Goal: Transaction & Acquisition: Book appointment/travel/reservation

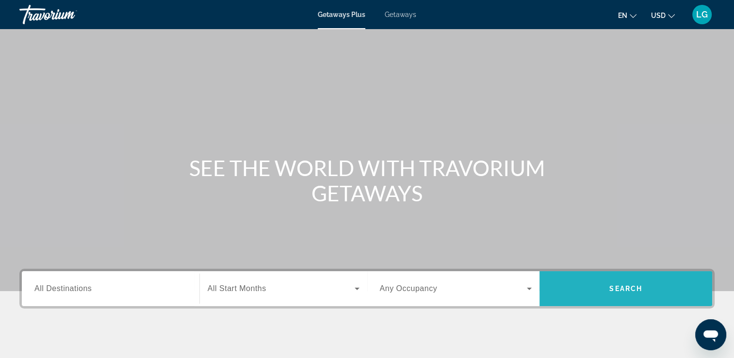
click at [624, 288] on span "Search" at bounding box center [625, 289] width 33 height 8
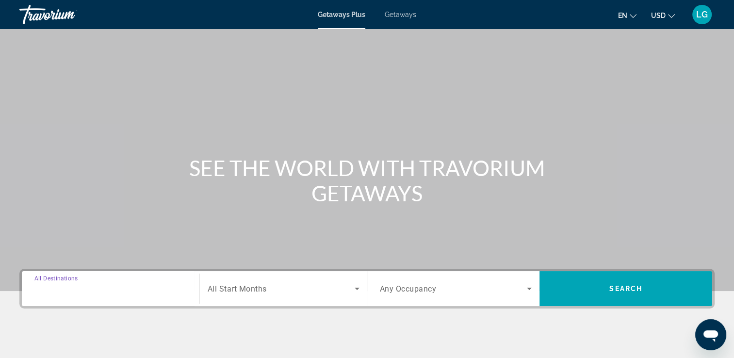
click at [126, 283] on input "Destination All Destinations" at bounding box center [110, 289] width 152 height 12
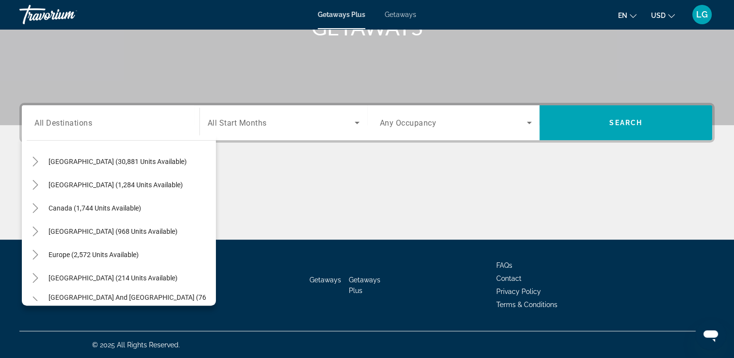
scroll to position [26, 0]
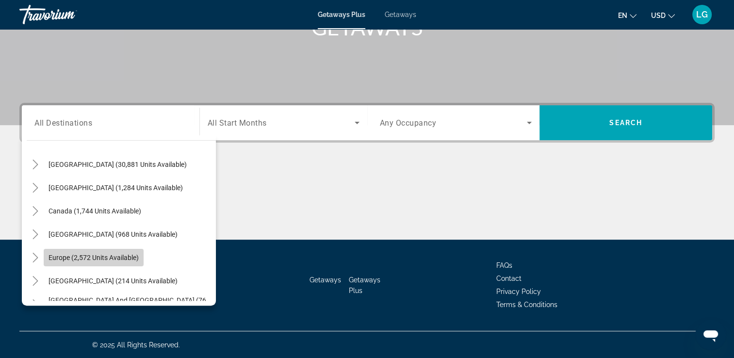
click at [95, 256] on span "Europe (2,572 units available)" at bounding box center [93, 258] width 90 height 8
type input "**********"
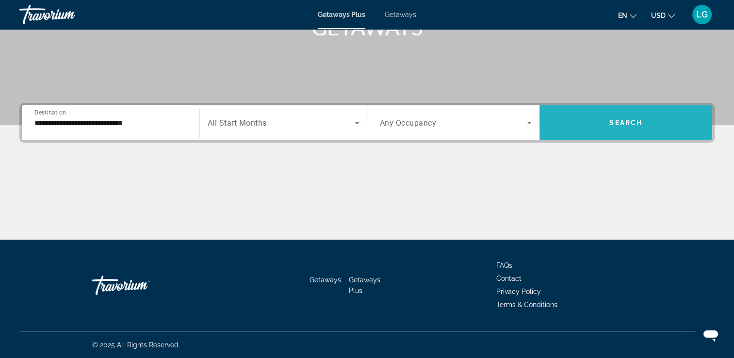
click at [627, 117] on span "Search widget" at bounding box center [625, 122] width 173 height 23
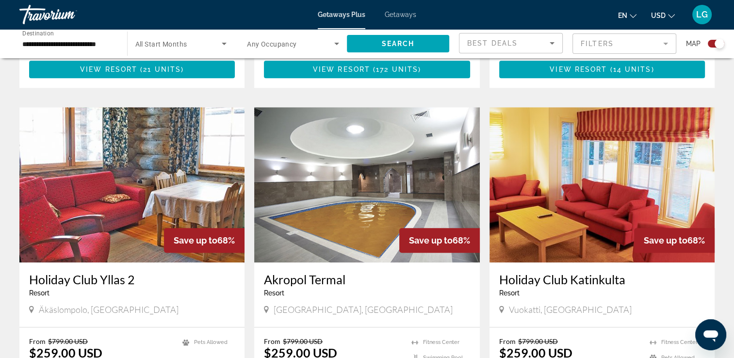
scroll to position [939, 0]
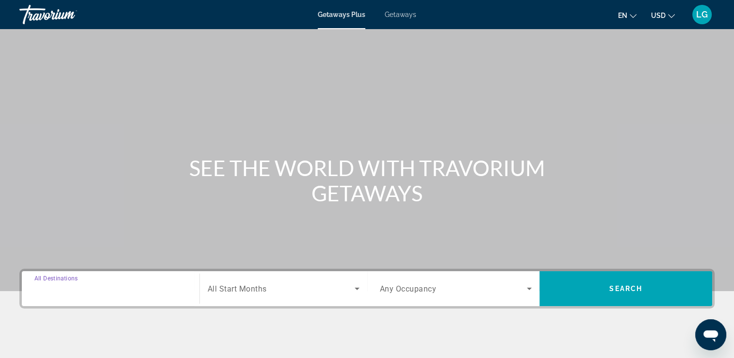
click at [110, 289] on input "Destination All Destinations" at bounding box center [110, 289] width 152 height 12
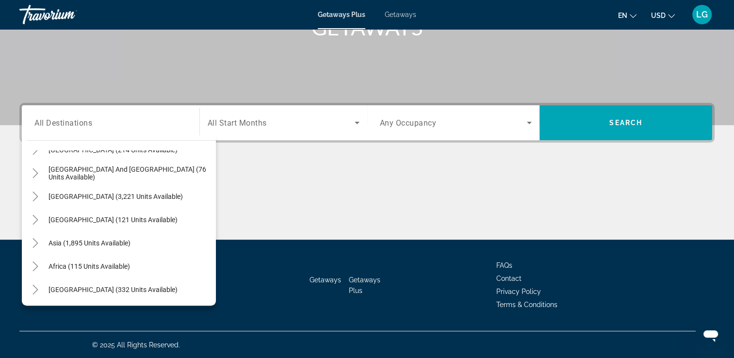
scroll to position [157, 0]
click at [112, 221] on span "Central America (121 units available)" at bounding box center [112, 219] width 129 height 8
type input "**********"
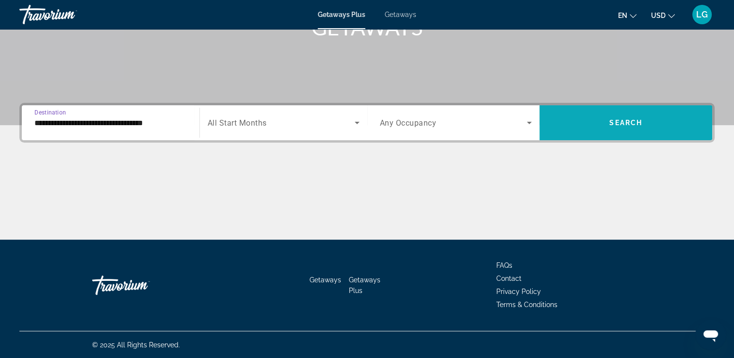
click at [635, 127] on span "Search widget" at bounding box center [625, 122] width 173 height 23
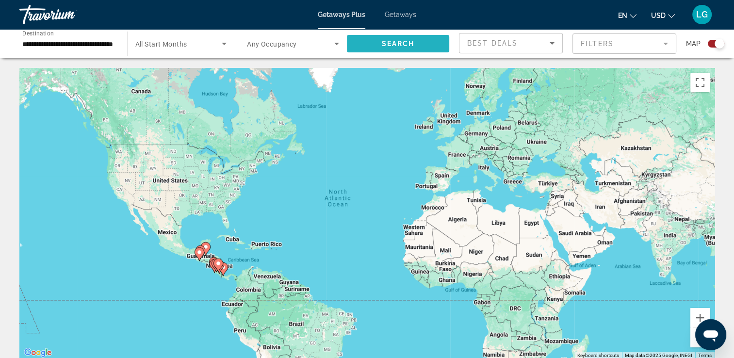
click at [374, 45] on span "Search widget" at bounding box center [398, 43] width 103 height 23
click at [117, 48] on div "**********" at bounding box center [69, 44] width 108 height 28
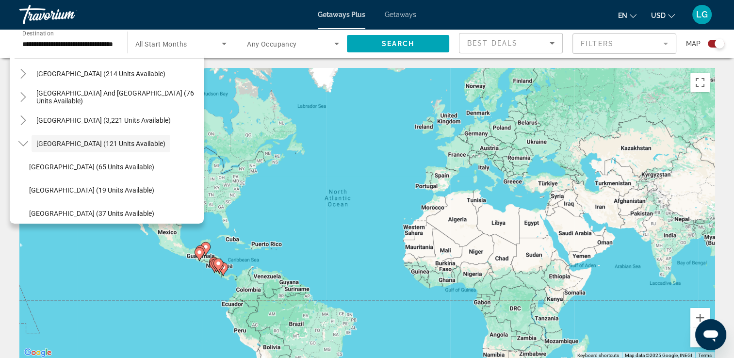
scroll to position [19, 0]
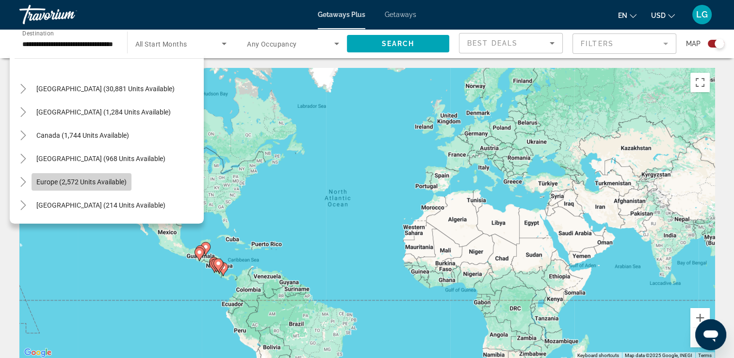
click at [106, 183] on span "Europe (2,572 units available)" at bounding box center [81, 182] width 90 height 8
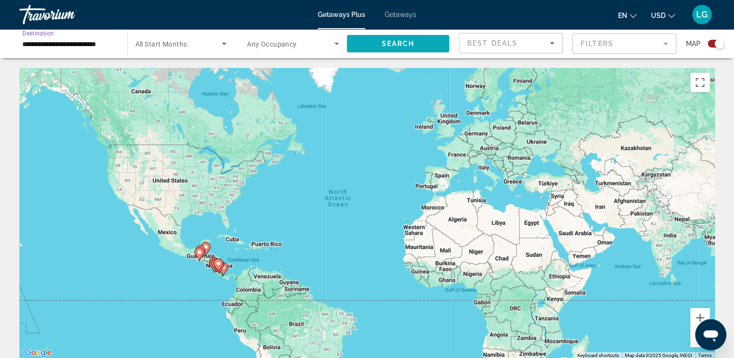
scroll to position [0, 0]
click at [416, 48] on span "Search widget" at bounding box center [398, 43] width 103 height 23
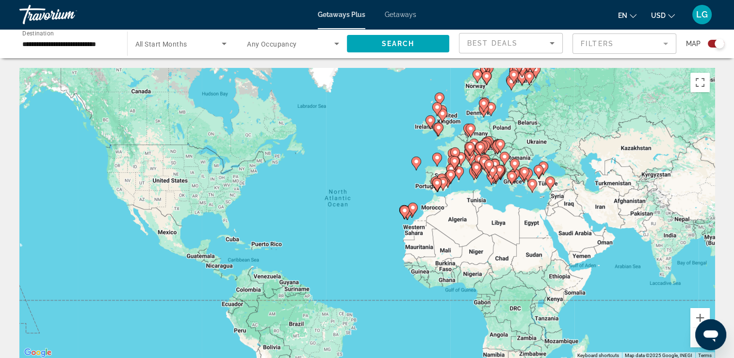
click at [489, 166] on image "Main content" at bounding box center [489, 164] width 6 height 6
type input "**********"
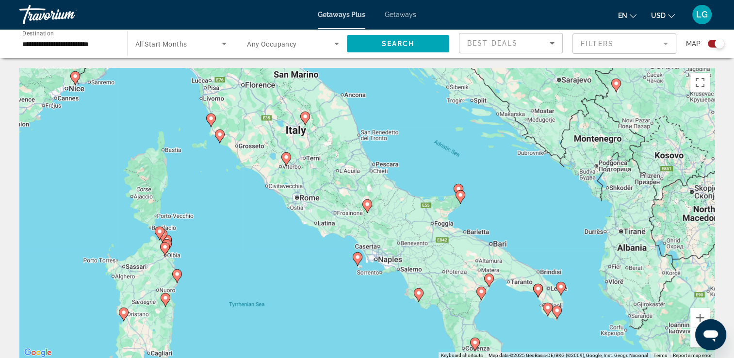
click at [360, 261] on icon "Main content" at bounding box center [358, 259] width 10 height 14
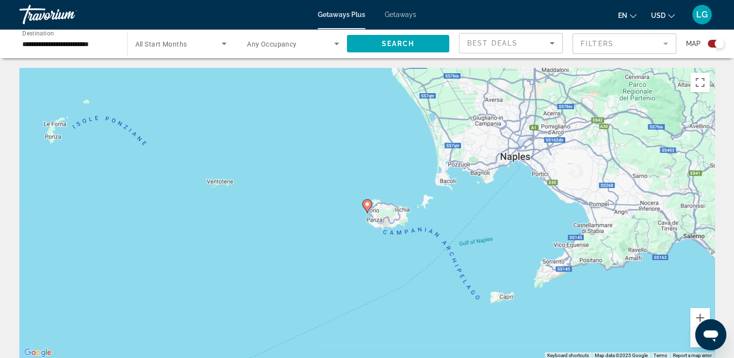
click at [693, 339] on button "Zoom out" at bounding box center [699, 337] width 19 height 19
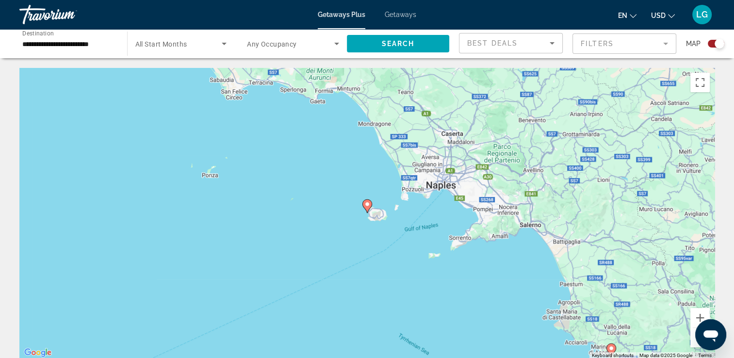
click at [692, 341] on button "Zoom out" at bounding box center [699, 337] width 19 height 19
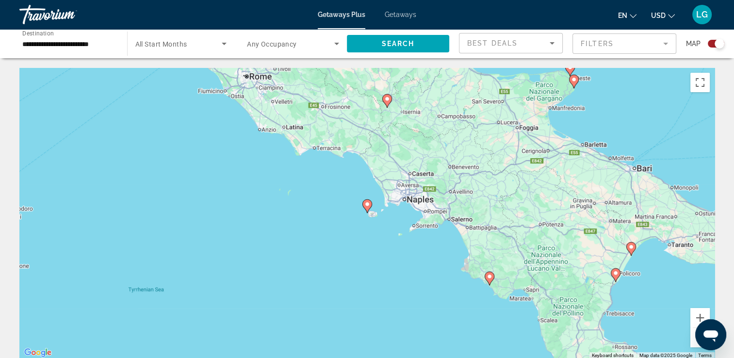
click at [692, 340] on button "Zoom out" at bounding box center [699, 337] width 19 height 19
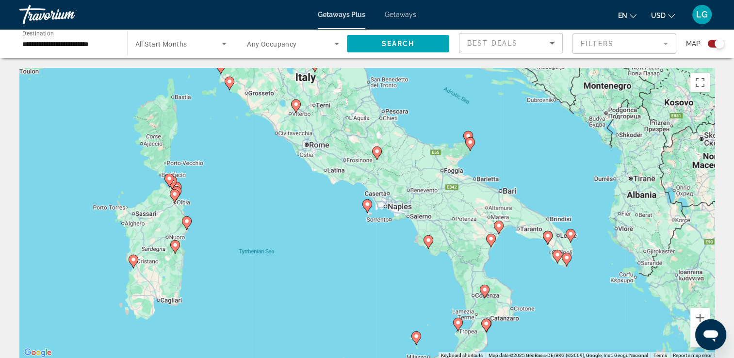
click at [691, 340] on button "Zoom out" at bounding box center [699, 337] width 19 height 19
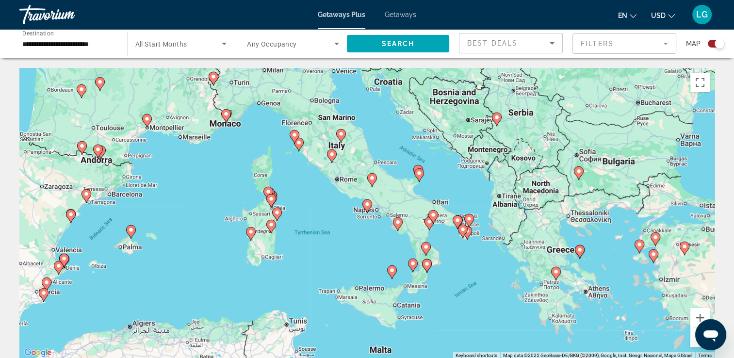
click at [339, 135] on image "Main content" at bounding box center [341, 134] width 6 height 6
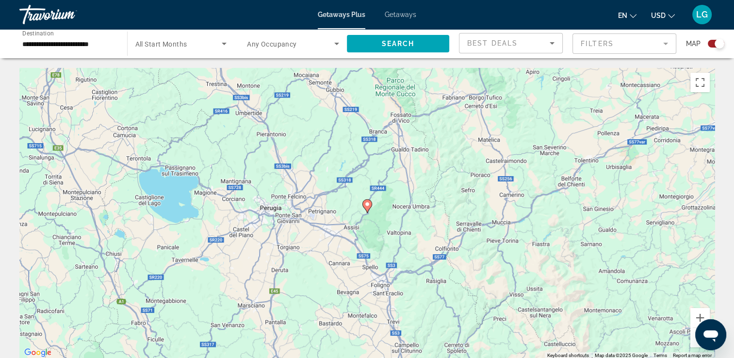
click at [367, 208] on icon "Main content" at bounding box center [366, 206] width 9 height 13
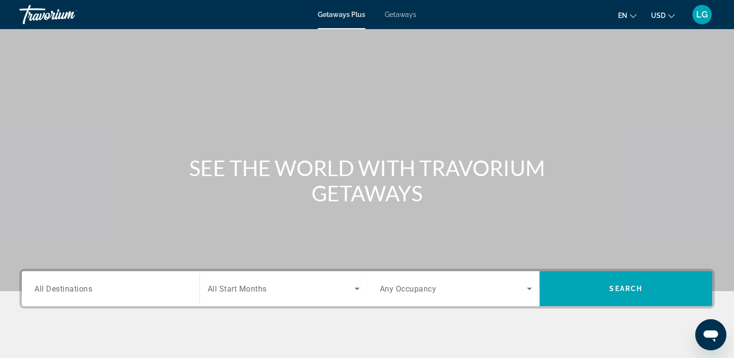
click at [81, 288] on span "All Destinations" at bounding box center [63, 288] width 58 height 9
click at [81, 288] on input "Destination All Destinations" at bounding box center [110, 289] width 152 height 12
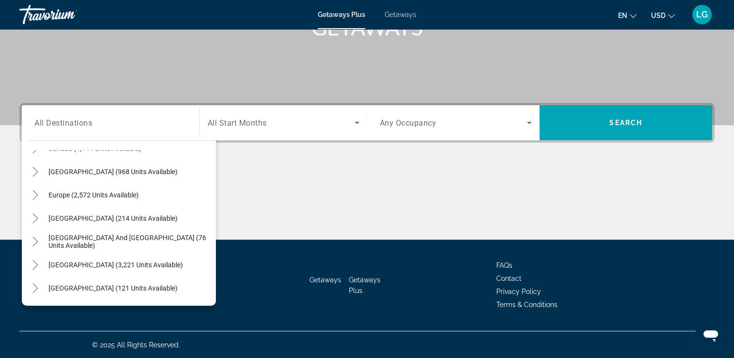
scroll to position [97, 0]
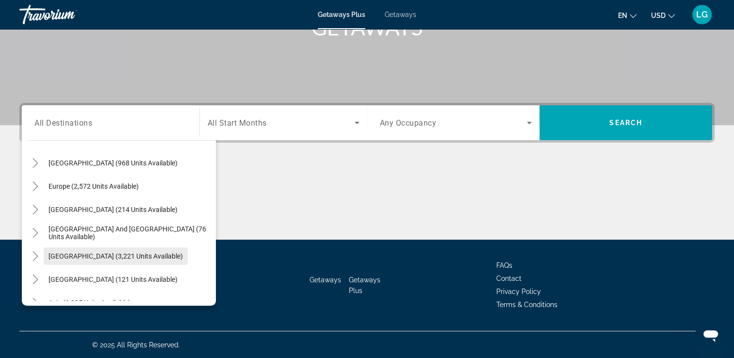
click at [124, 258] on span "South America (3,221 units available)" at bounding box center [115, 256] width 134 height 8
type input "**********"
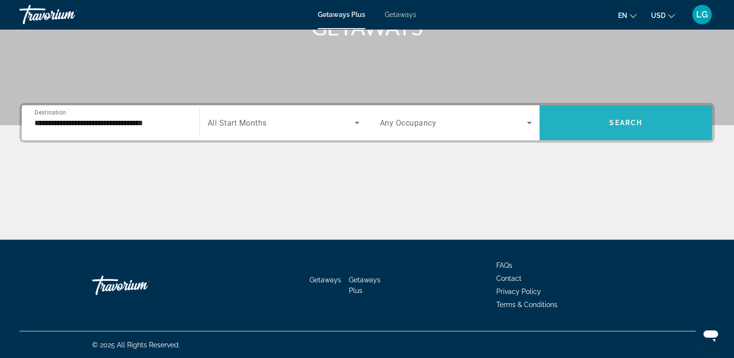
click at [628, 127] on span "Search widget" at bounding box center [625, 122] width 173 height 23
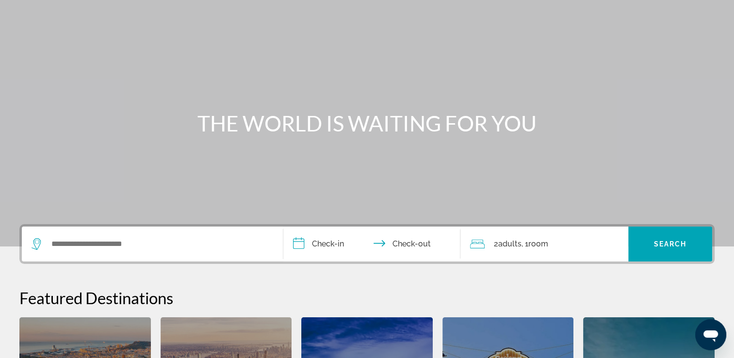
scroll to position [10, 0]
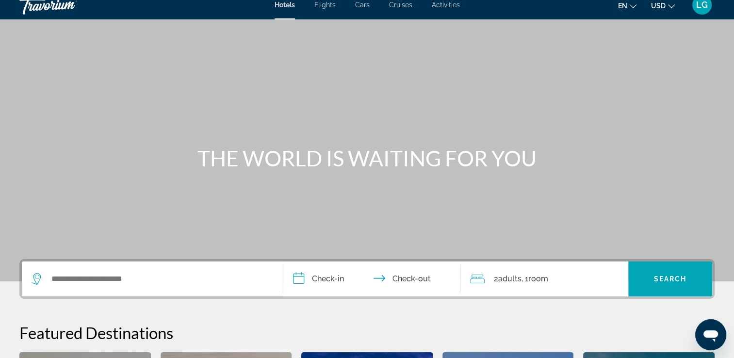
click at [320, 5] on span "Flights" at bounding box center [324, 5] width 21 height 8
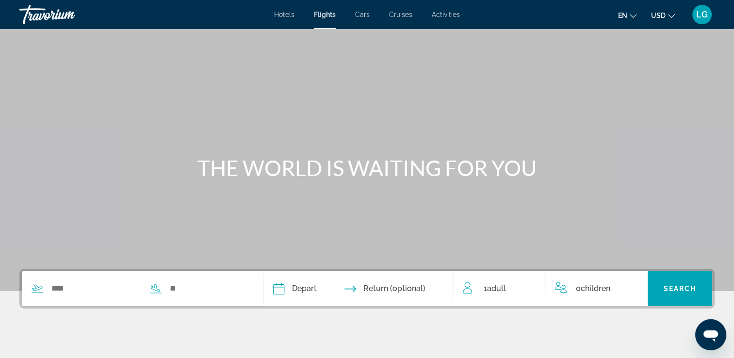
click at [283, 15] on span "Hotels" at bounding box center [284, 15] width 20 height 8
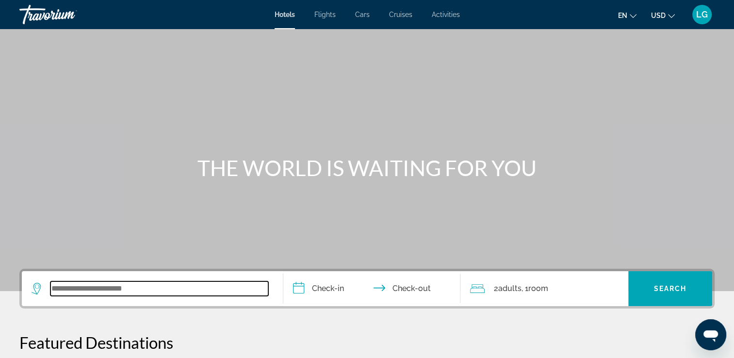
click at [161, 287] on input "Search widget" at bounding box center [159, 288] width 218 height 15
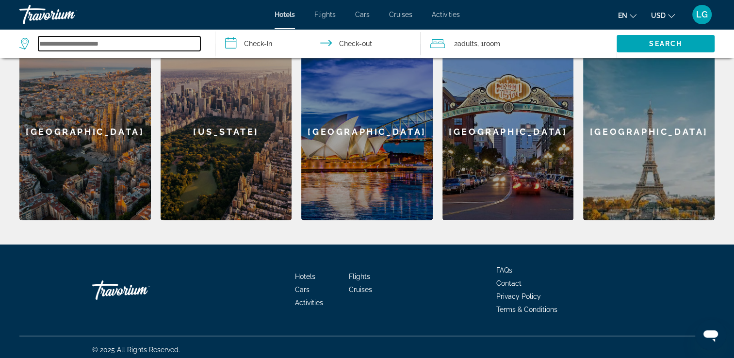
scroll to position [323, 0]
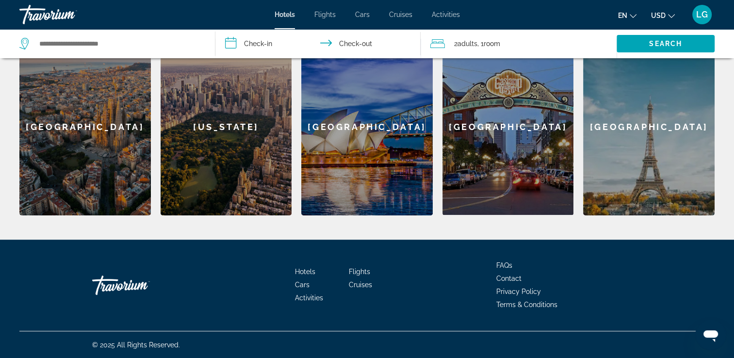
click at [107, 129] on div "[GEOGRAPHIC_DATA]" at bounding box center [84, 127] width 131 height 176
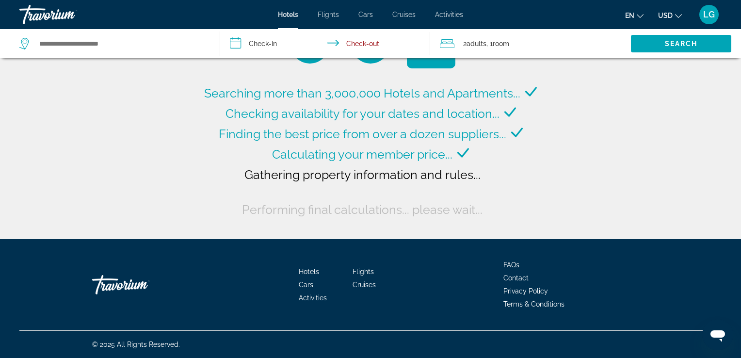
click at [739, 71] on div "Searching more than 3,000,000 Hotels and Apartments... Checking availability fo…" at bounding box center [370, 119] width 741 height 239
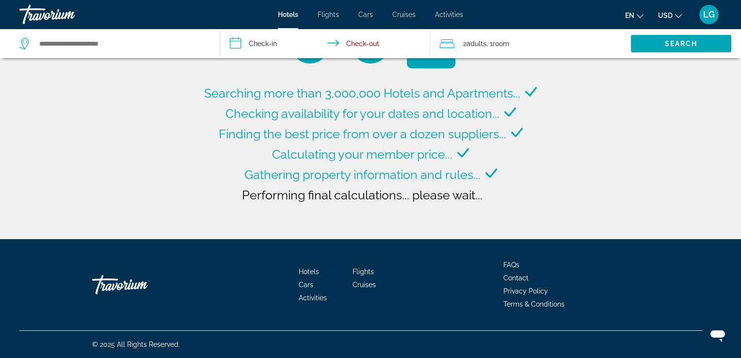
type input "**********"
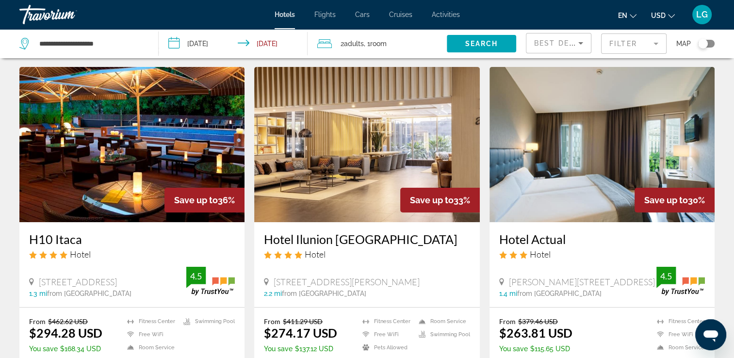
scroll to position [2, 0]
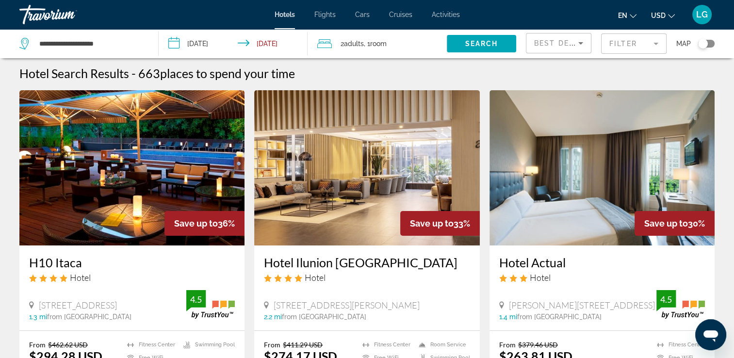
click at [409, 13] on span "Cruises" at bounding box center [400, 15] width 23 height 8
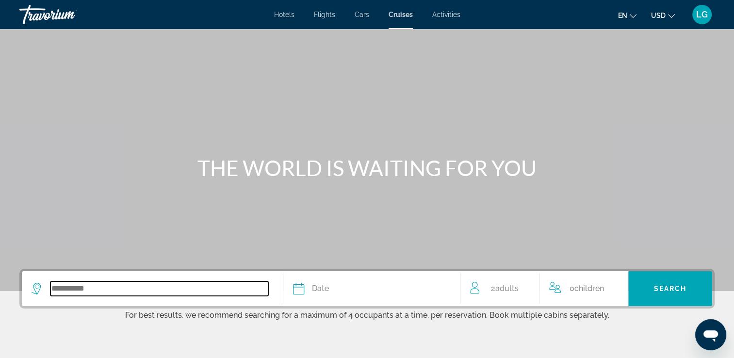
click at [116, 291] on input "Search widget" at bounding box center [159, 288] width 218 height 15
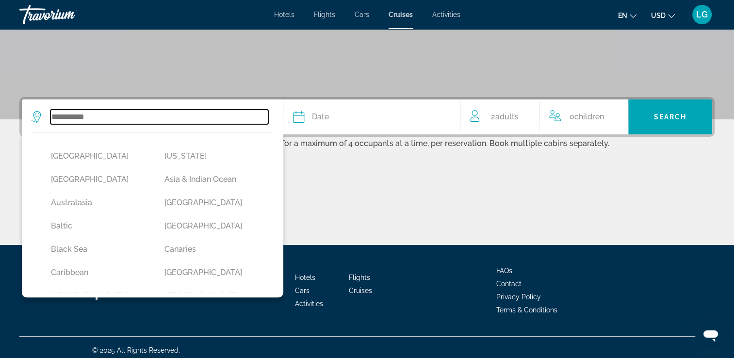
scroll to position [176, 0]
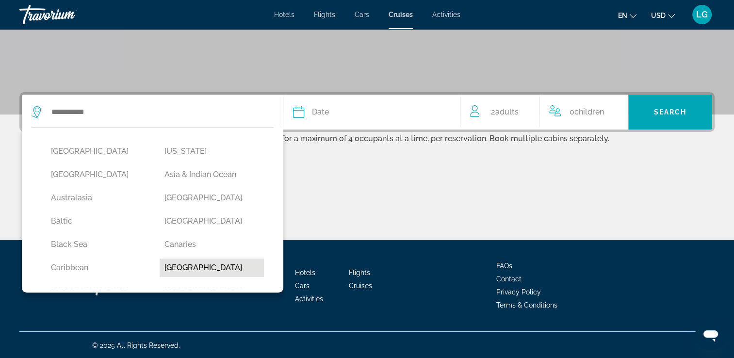
click at [180, 271] on button "[GEOGRAPHIC_DATA]" at bounding box center [212, 267] width 104 height 18
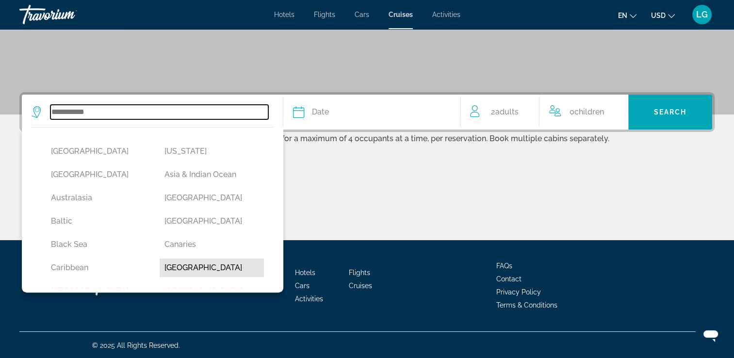
type input "**********"
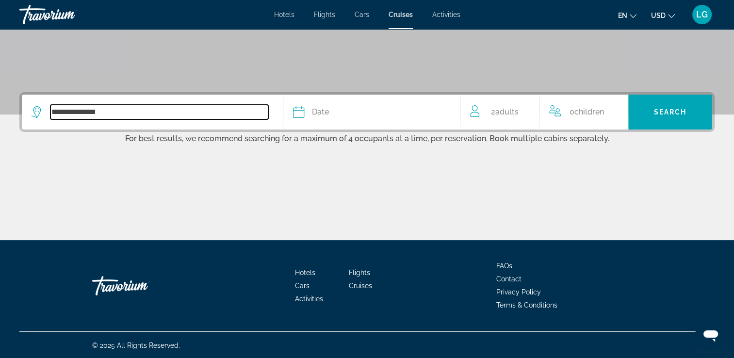
click at [181, 109] on input "**********" at bounding box center [159, 112] width 218 height 15
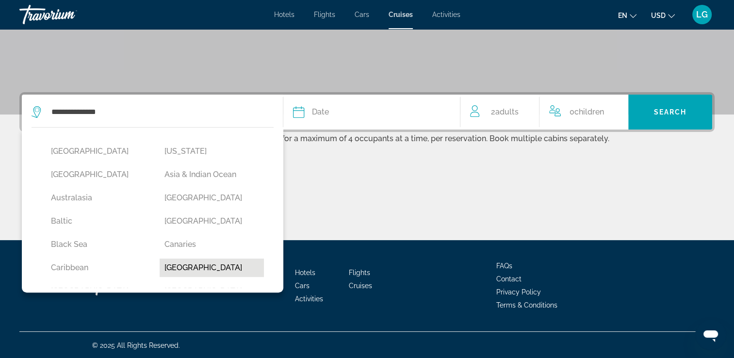
click at [182, 266] on button "[GEOGRAPHIC_DATA]" at bounding box center [212, 267] width 104 height 18
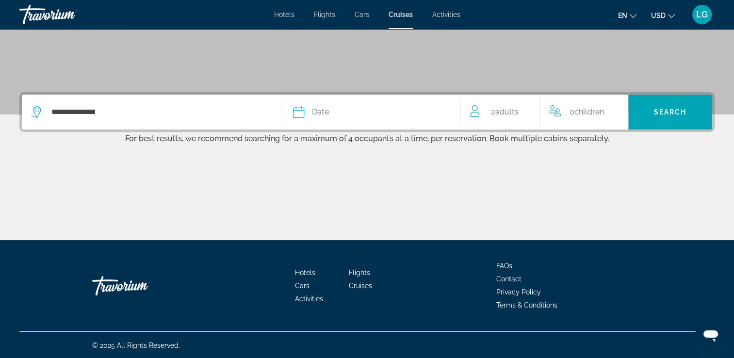
click at [394, 115] on div "Date" at bounding box center [372, 112] width 158 height 14
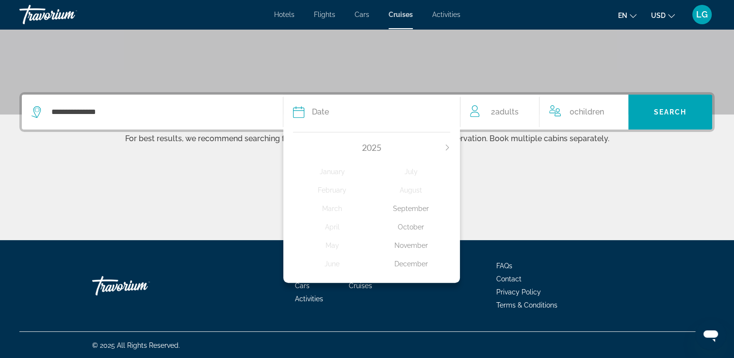
click at [413, 265] on div "December" at bounding box center [410, 263] width 79 height 17
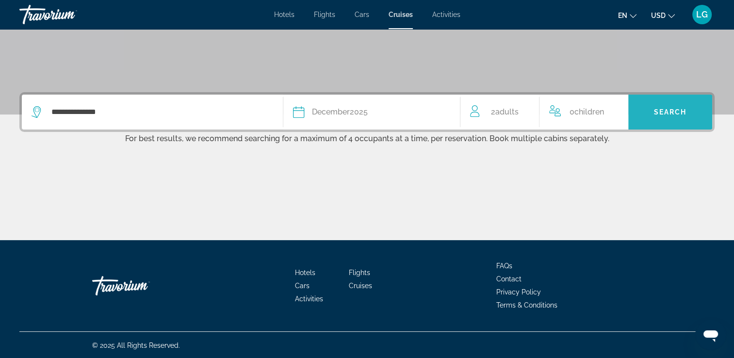
click at [671, 117] on span "Search widget" at bounding box center [670, 111] width 84 height 23
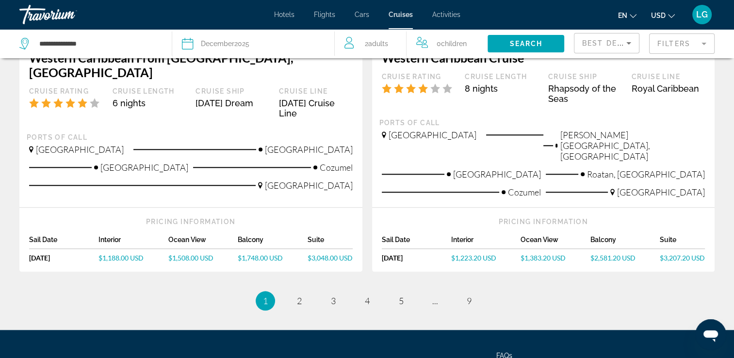
scroll to position [1088, 0]
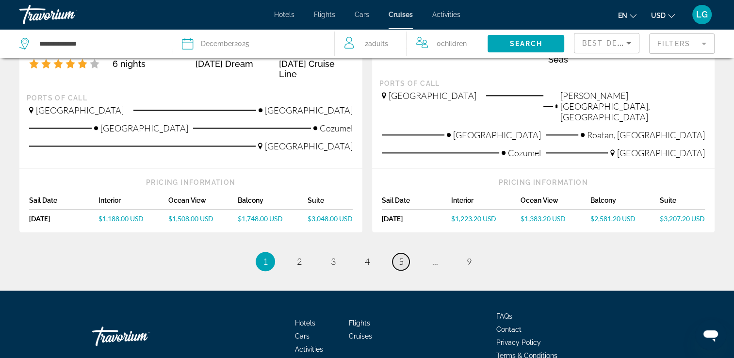
click at [402, 256] on span "5" at bounding box center [401, 261] width 5 height 11
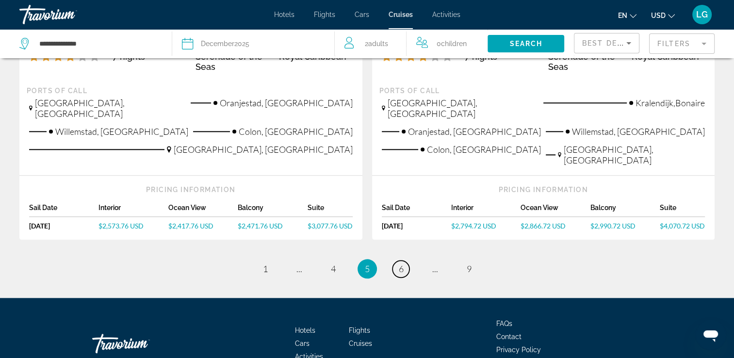
scroll to position [1095, 0]
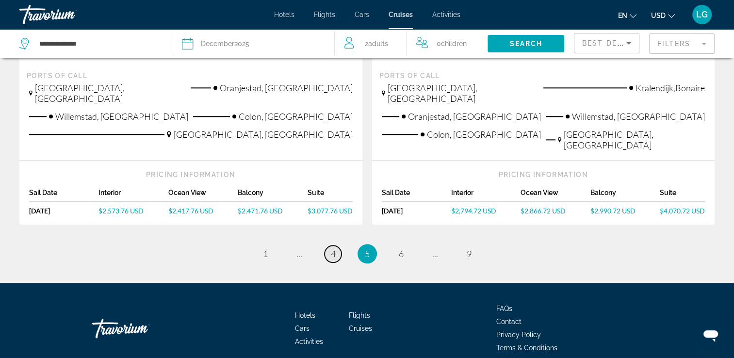
click at [335, 248] on span "4" at bounding box center [333, 253] width 5 height 11
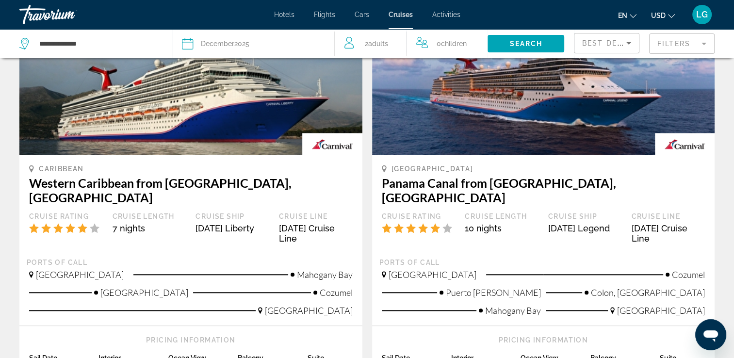
scroll to position [1122, 0]
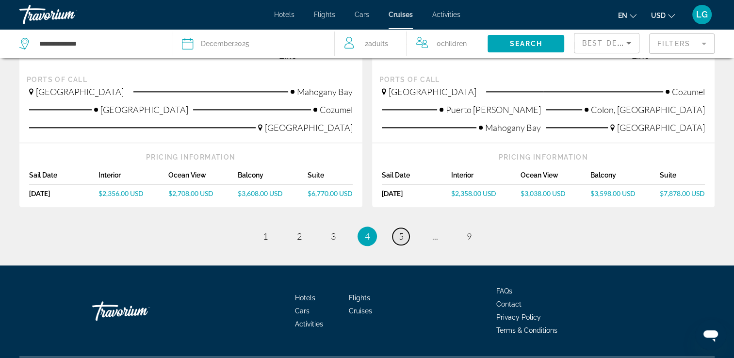
click at [403, 228] on link "page 5" at bounding box center [400, 236] width 17 height 17
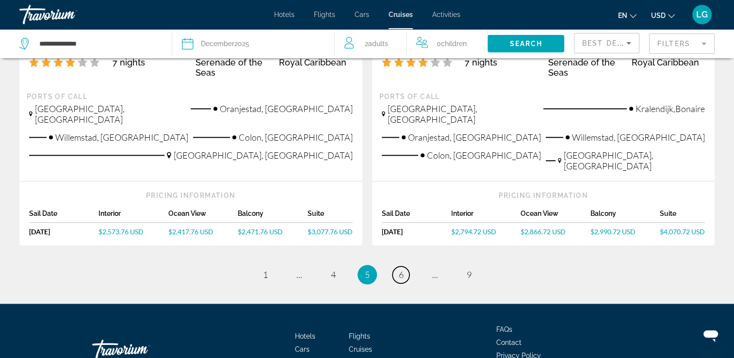
scroll to position [1095, 0]
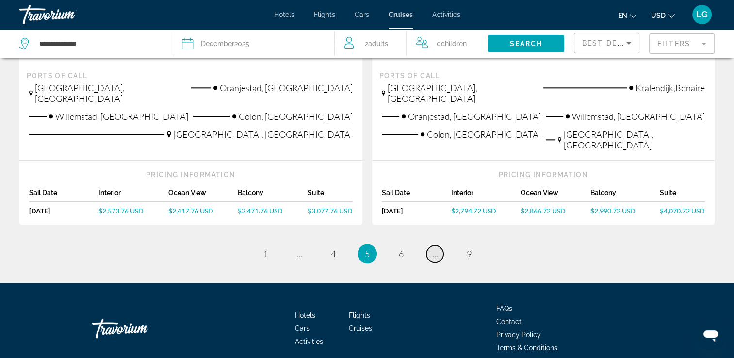
click at [436, 248] on span "..." at bounding box center [435, 253] width 6 height 11
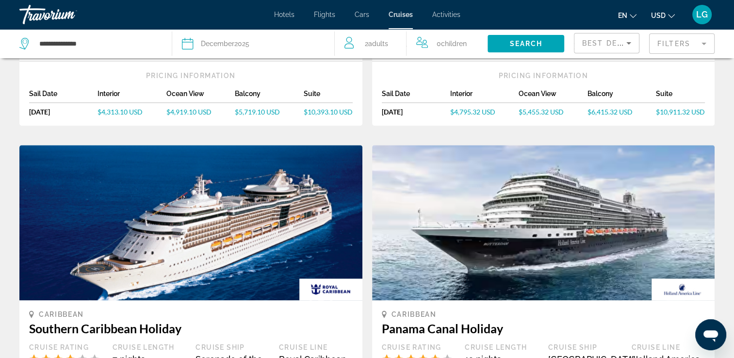
scroll to position [1239, 0]
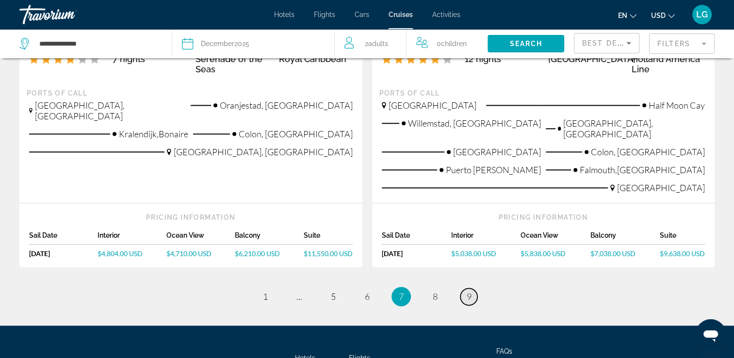
click at [466, 291] on span "9" at bounding box center [468, 296] width 5 height 11
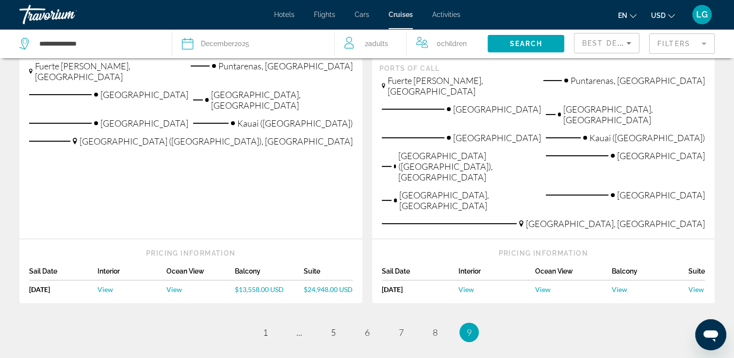
scroll to position [341, 0]
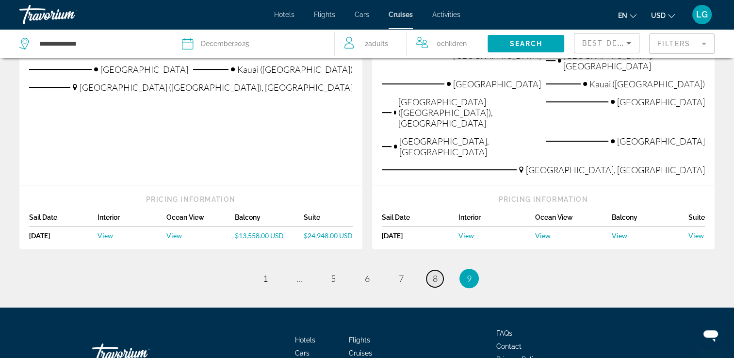
click at [434, 273] on span "8" at bounding box center [435, 278] width 5 height 11
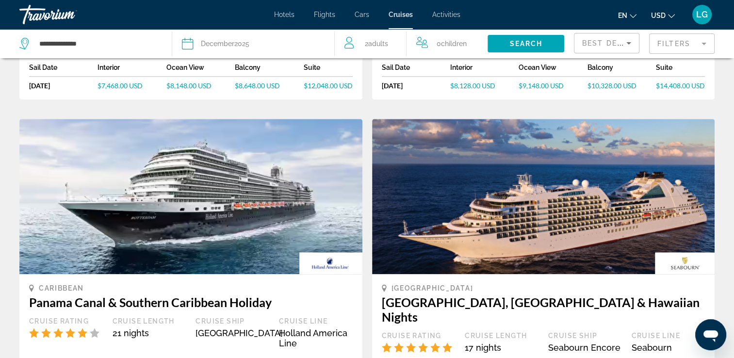
scroll to position [1252, 0]
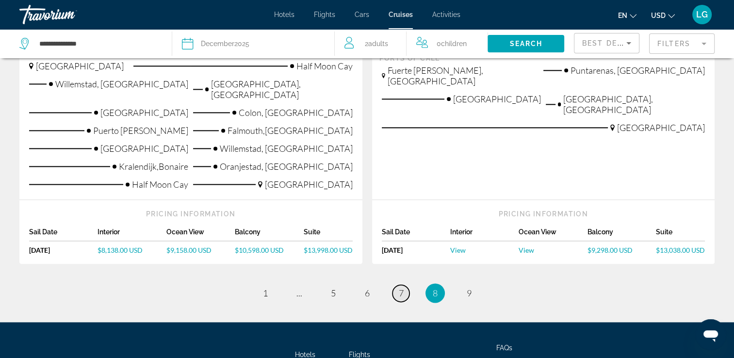
click at [399, 288] on span "7" at bounding box center [401, 293] width 5 height 11
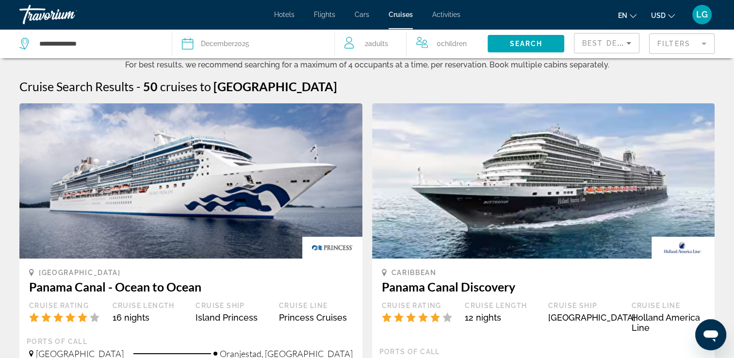
click at [322, 14] on span "Flights" at bounding box center [324, 15] width 21 height 8
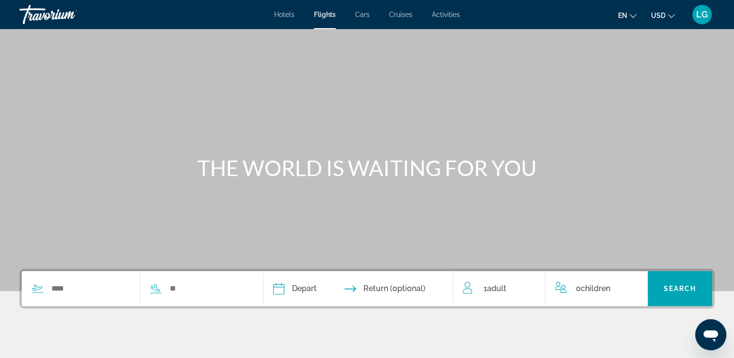
click at [285, 15] on span "Hotels" at bounding box center [284, 15] width 20 height 8
